Goal: Information Seeking & Learning: Compare options

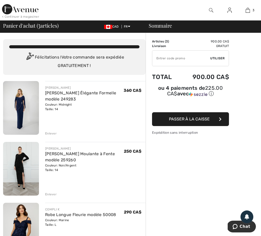
click at [22, 107] on img at bounding box center [21, 108] width 36 height 54
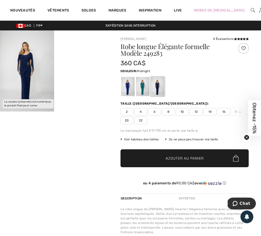
click at [32, 76] on img at bounding box center [27, 70] width 54 height 81
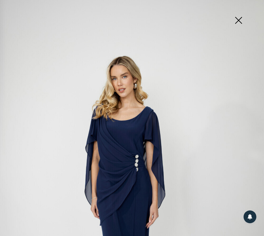
click at [237, 17] on img at bounding box center [239, 21] width 26 height 26
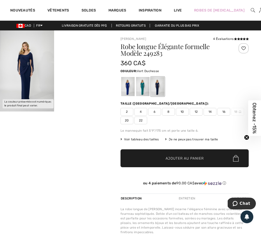
click at [142, 87] on div at bounding box center [142, 86] width 13 height 19
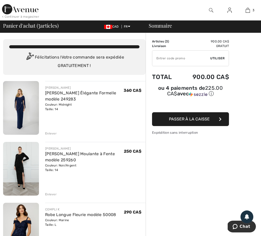
click at [24, 166] on img at bounding box center [21, 169] width 36 height 54
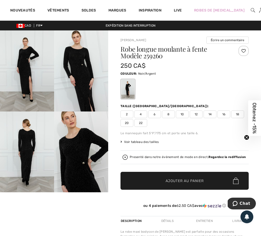
click at [80, 89] on img at bounding box center [81, 70] width 54 height 81
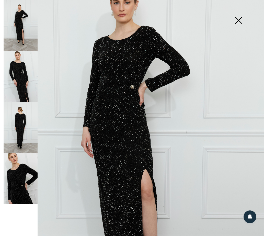
scroll to position [53, 0]
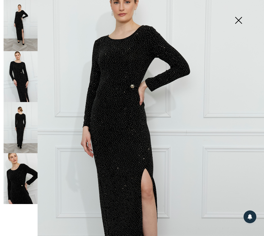
click at [18, 123] on img at bounding box center [21, 127] width 34 height 51
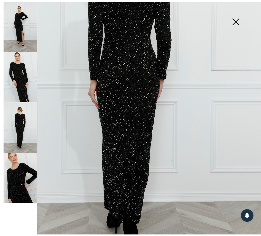
scroll to position [123, 0]
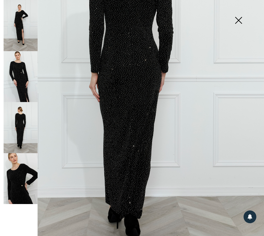
click at [239, 17] on img at bounding box center [239, 21] width 26 height 26
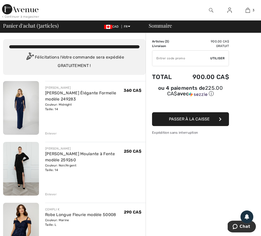
click at [19, 218] on img at bounding box center [21, 230] width 36 height 54
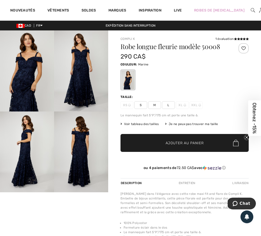
click at [89, 74] on img at bounding box center [81, 70] width 54 height 81
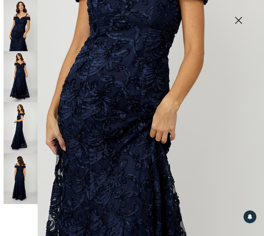
scroll to position [155, 0]
click at [15, 73] on img at bounding box center [21, 76] width 34 height 51
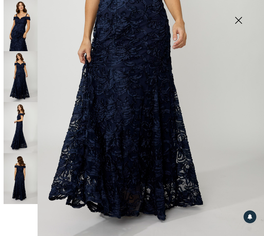
click at [19, 126] on img at bounding box center [21, 127] width 34 height 51
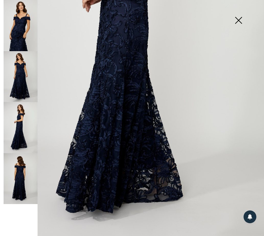
click at [20, 167] on img at bounding box center [21, 178] width 34 height 51
